Goal: Information Seeking & Learning: Check status

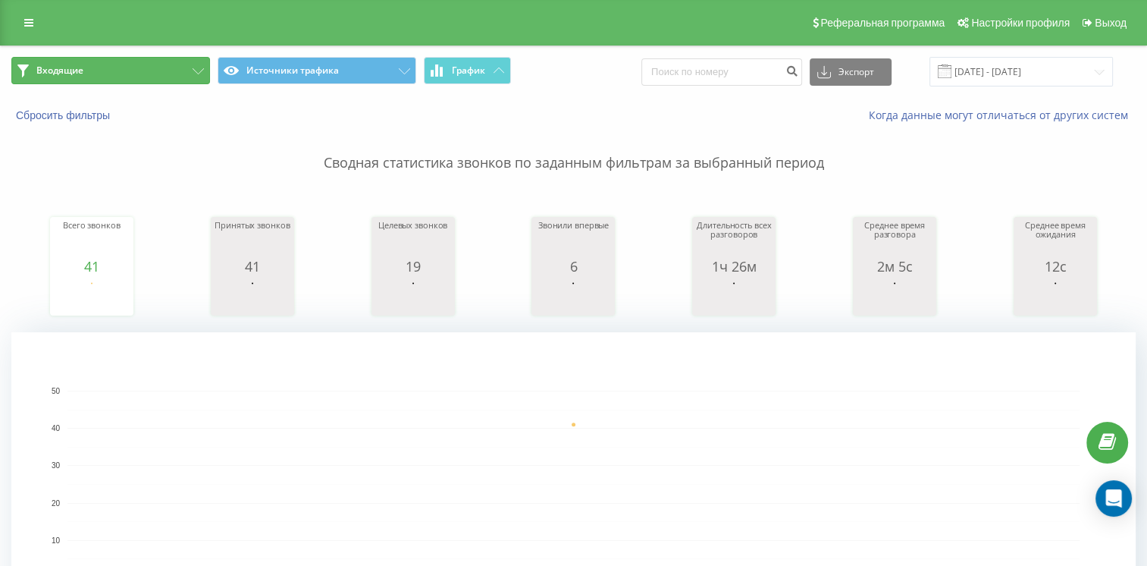
click at [177, 71] on button "Входящие" at bounding box center [110, 70] width 199 height 27
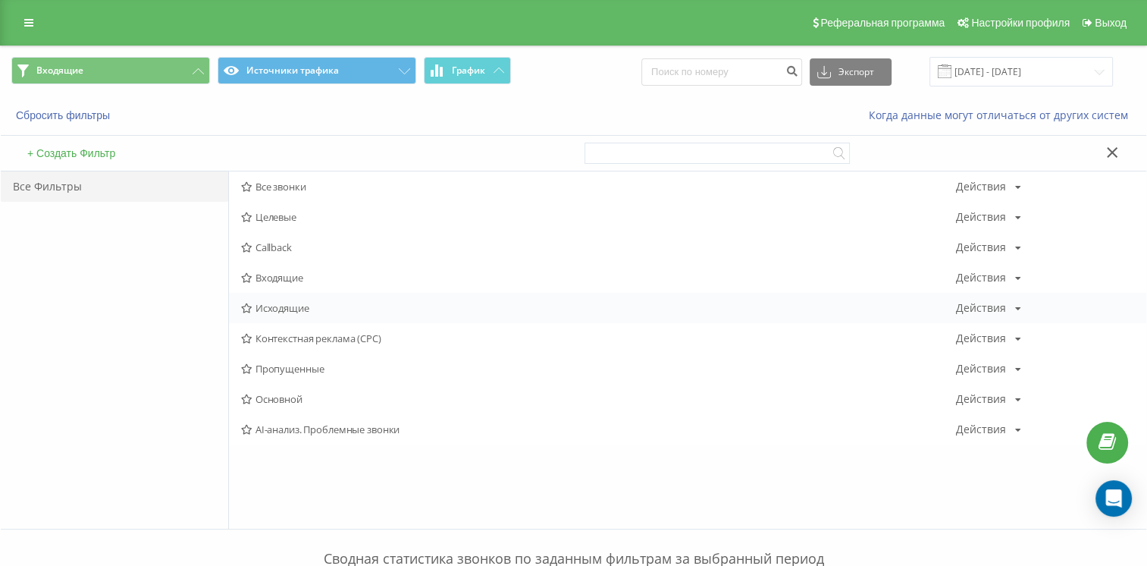
click at [272, 311] on span "Исходящие" at bounding box center [598, 308] width 714 height 11
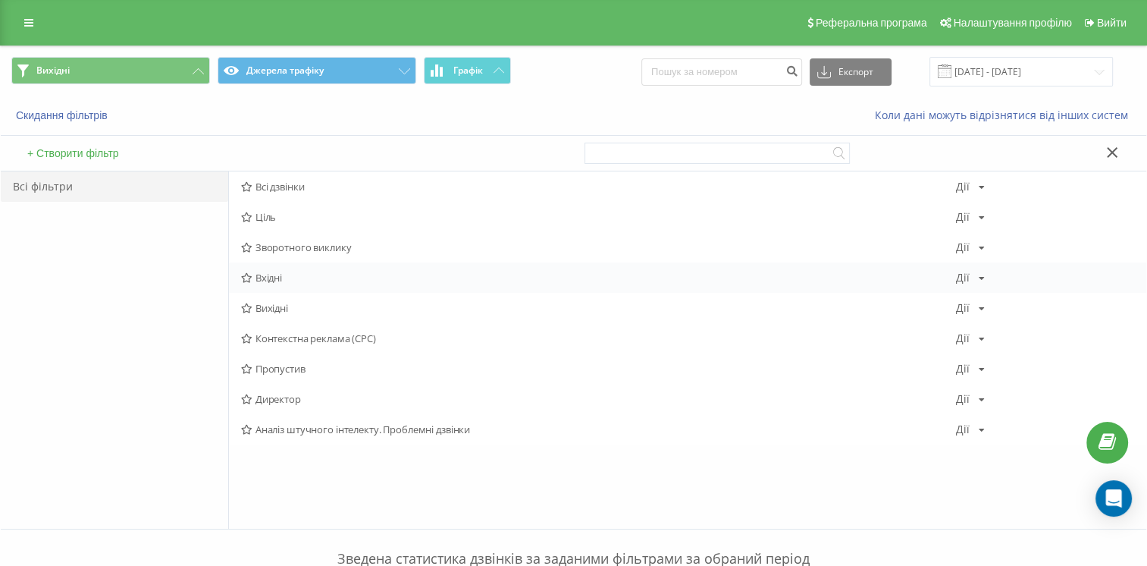
click at [288, 274] on span "Вхідні" at bounding box center [598, 277] width 714 height 11
